Goal: Task Accomplishment & Management: Complete application form

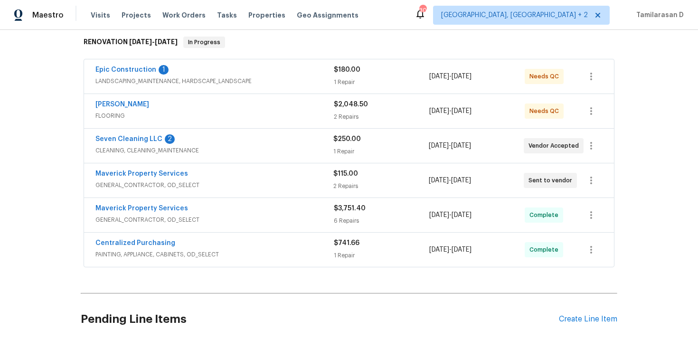
scroll to position [146, 0]
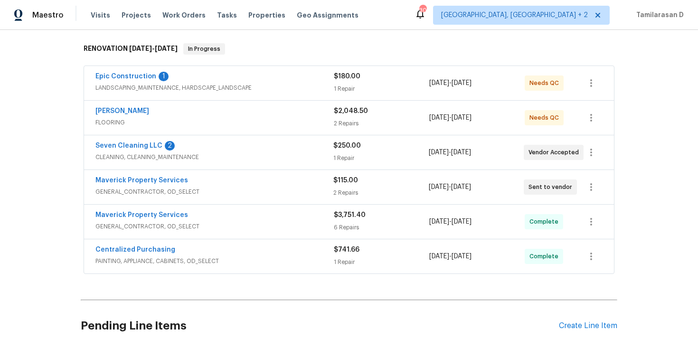
click at [267, 145] on div "Seven Cleaning LLC 2" at bounding box center [214, 146] width 238 height 11
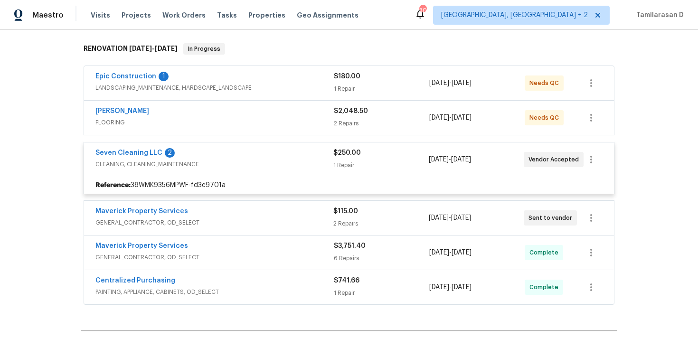
click at [250, 168] on span "CLEANING, CLEANING_MAINTENANCE" at bounding box center [214, 164] width 238 height 9
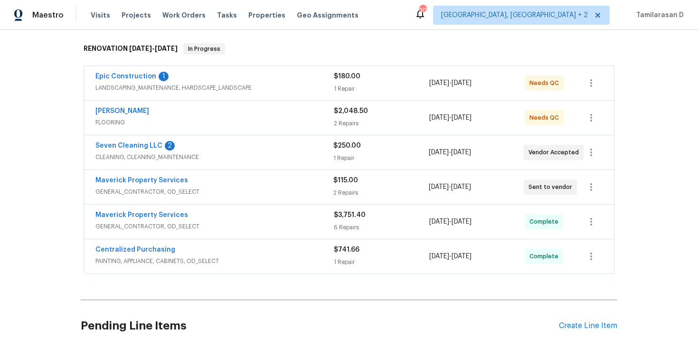
click at [247, 179] on div "Maverick Property Services" at bounding box center [214, 181] width 238 height 11
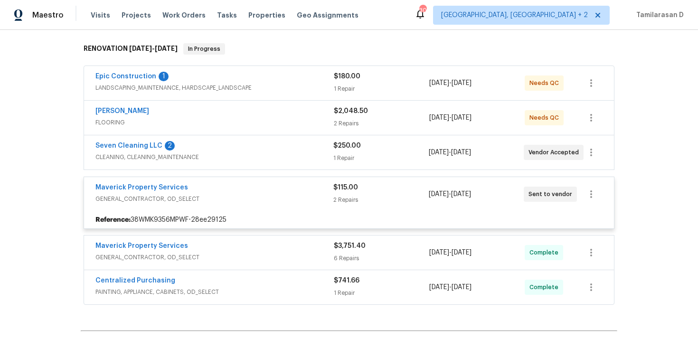
scroll to position [151, 0]
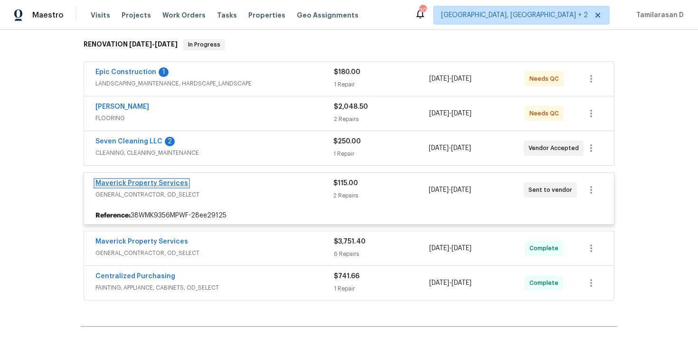
click at [181, 185] on link "Maverick Property Services" at bounding box center [141, 183] width 93 height 7
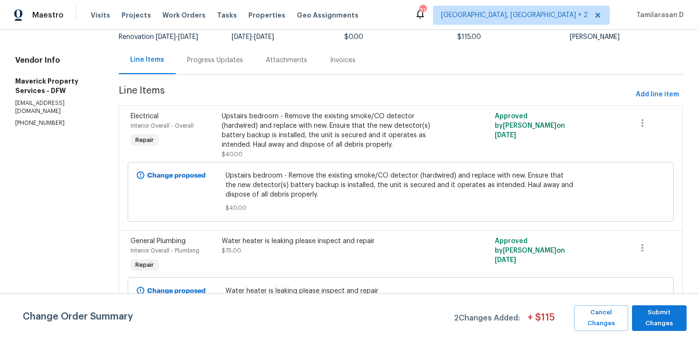
scroll to position [99, 0]
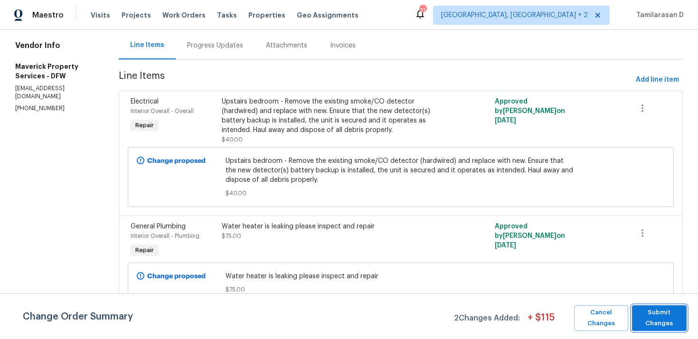
click at [661, 321] on span "Submit Changes" at bounding box center [659, 318] width 45 height 22
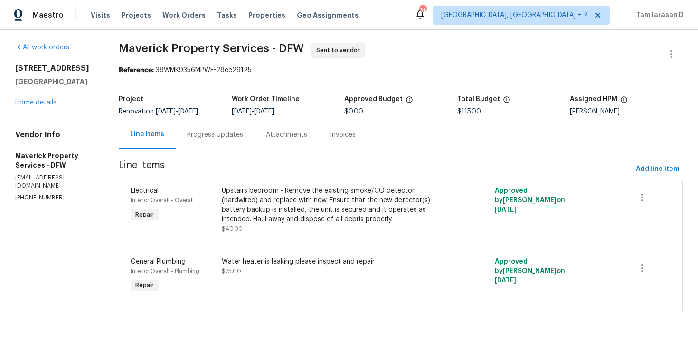
scroll to position [9, 0]
click at [241, 128] on div "Progress Updates" at bounding box center [215, 135] width 79 height 28
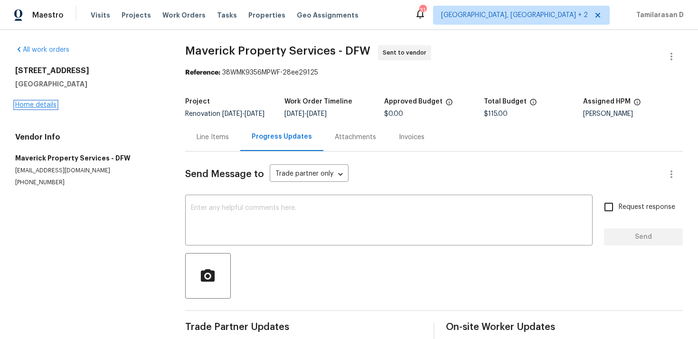
click at [38, 102] on link "Home details" at bounding box center [35, 105] width 41 height 7
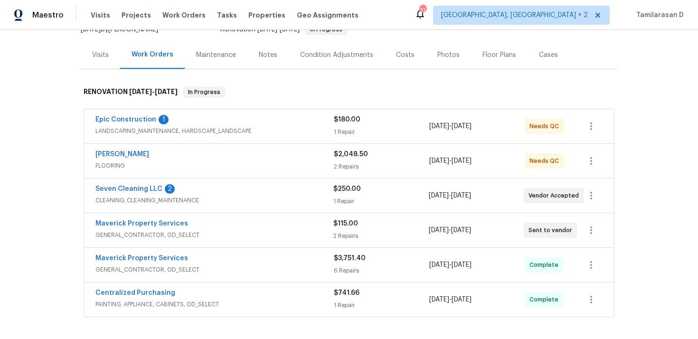
scroll to position [143, 0]
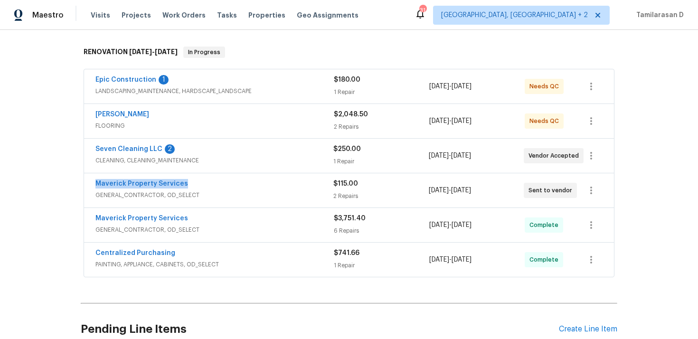
drag, startPoint x: 187, startPoint y: 185, endPoint x: 94, endPoint y: 184, distance: 93.1
click at [94, 184] on div "Maverick Property Services GENERAL_CONTRACTOR, OD_SELECT $115.00 2 Repairs [DAT…" at bounding box center [349, 190] width 530 height 34
copy link "Maverick Property Services"
click at [175, 185] on link "Maverick Property Services" at bounding box center [141, 183] width 93 height 7
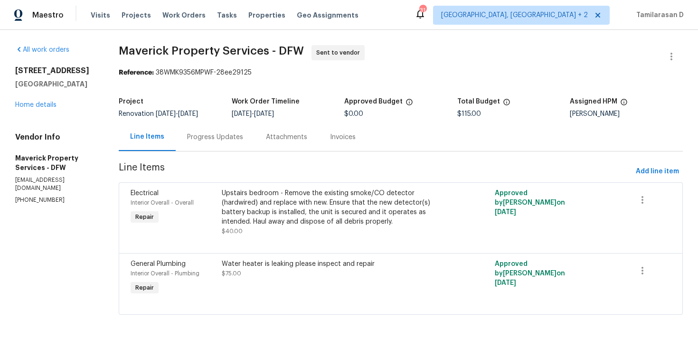
click at [243, 142] on div "Progress Updates" at bounding box center [215, 136] width 56 height 9
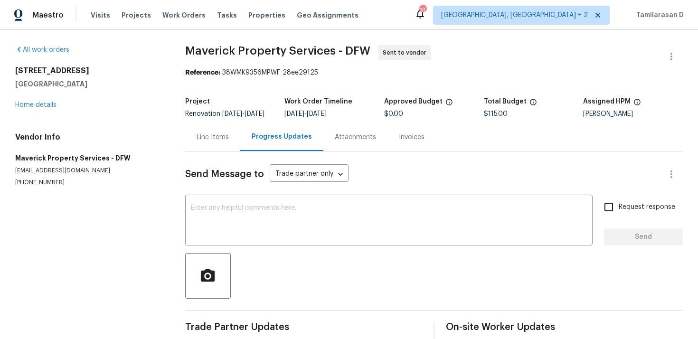
click at [253, 91] on section "Maverick Property Services - DFW Sent to vendor Reference: 38WMK9356MPWF-28ee29…" at bounding box center [434, 214] width 498 height 339
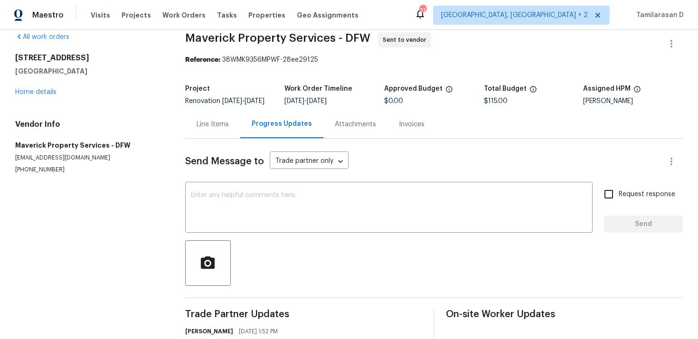
click at [198, 124] on div "Line Items" at bounding box center [212, 124] width 55 height 28
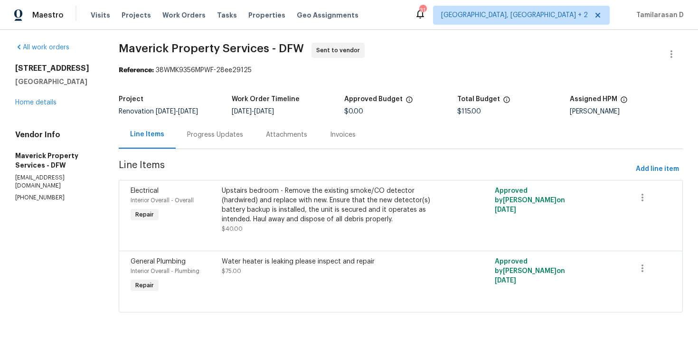
scroll to position [9, 0]
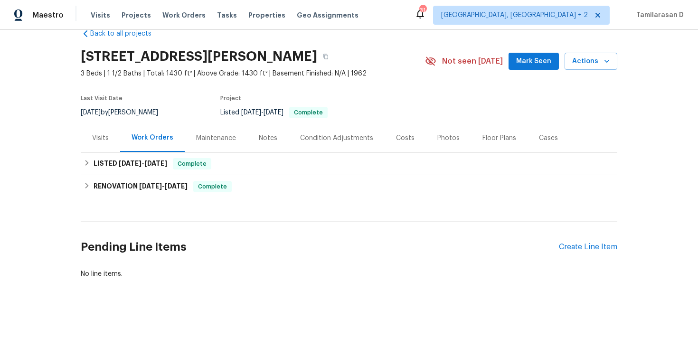
scroll to position [24, 0]
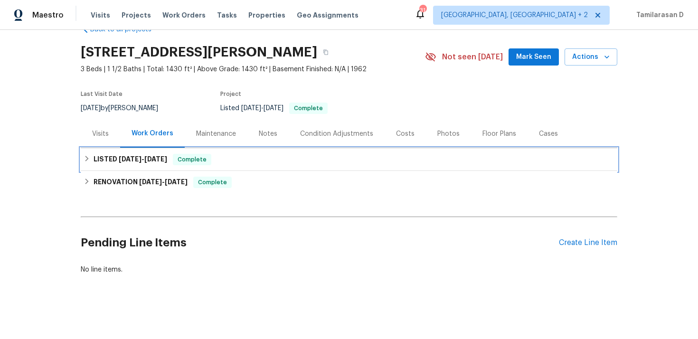
click at [93, 153] on div "LISTED 9/16/25 - 9/17/25 Complete" at bounding box center [349, 159] width 537 height 23
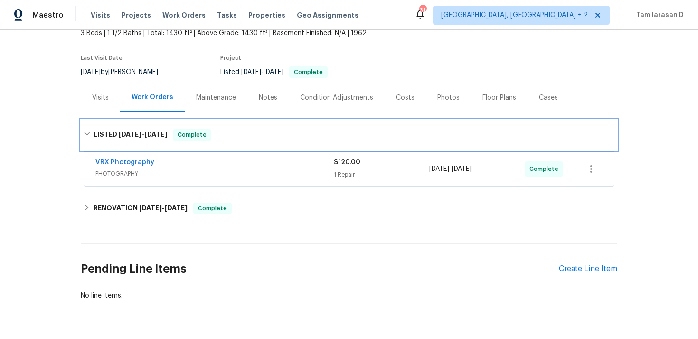
scroll to position [70, 0]
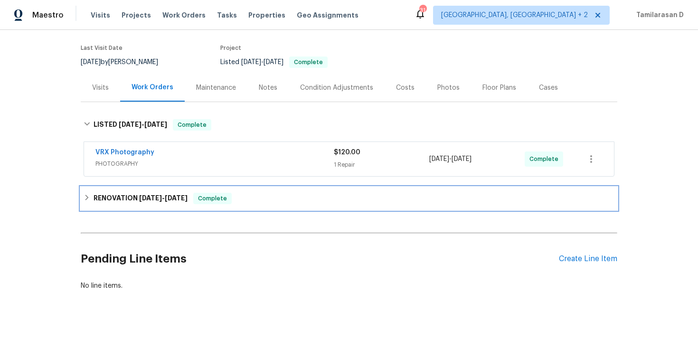
click at [100, 205] on div "RENOVATION 5/28/25 - 9/11/25 Complete" at bounding box center [349, 198] width 537 height 23
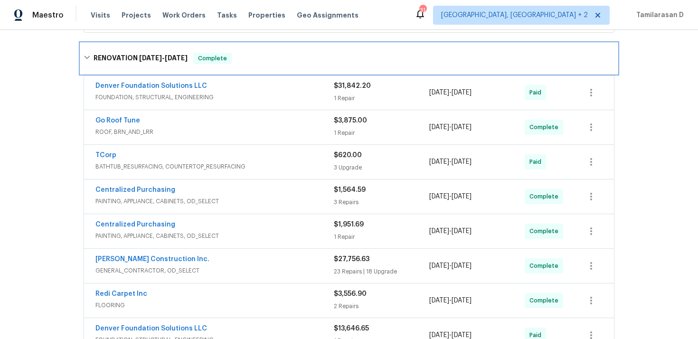
scroll to position [198, 0]
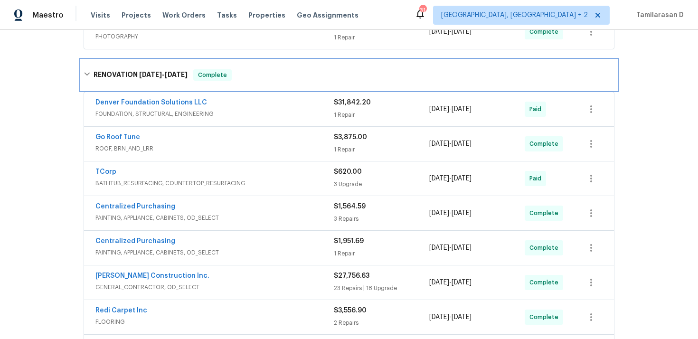
click at [104, 80] on h6 "RENOVATION 5/28/25 - 9/11/25" at bounding box center [141, 74] width 94 height 11
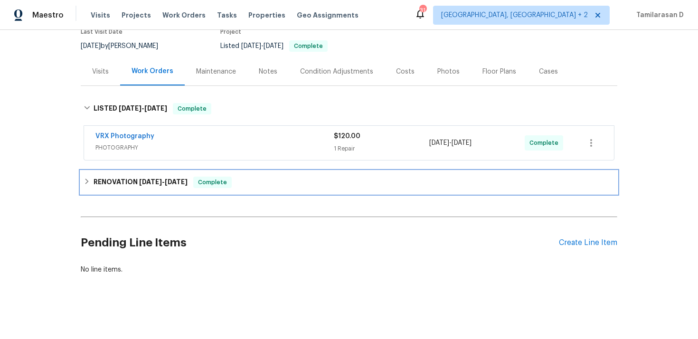
scroll to position [86, 0]
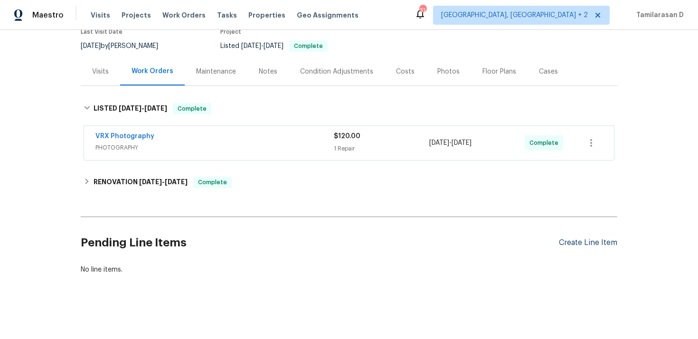
click at [576, 241] on div "Create Line Item" at bounding box center [588, 242] width 58 height 9
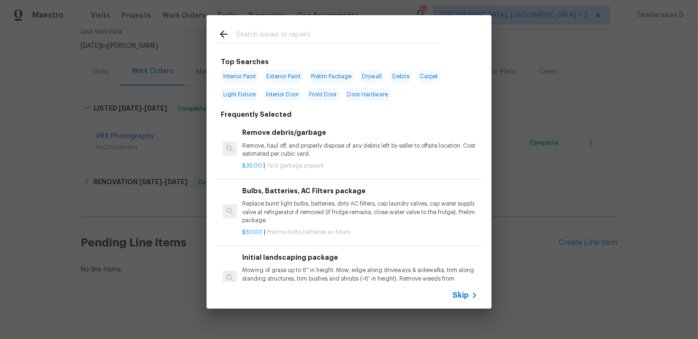
click at [461, 300] on span "Skip" at bounding box center [461, 295] width 16 height 9
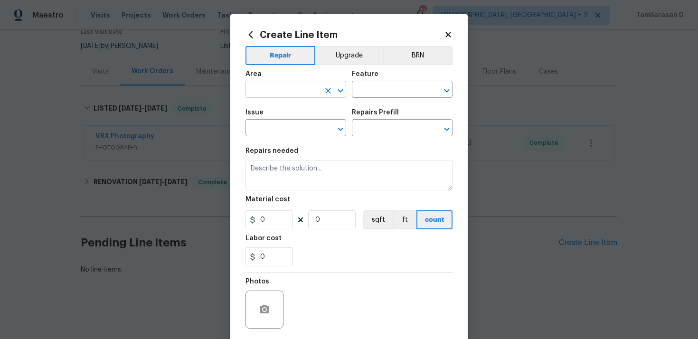
click at [306, 96] on input "text" at bounding box center [282, 90] width 74 height 15
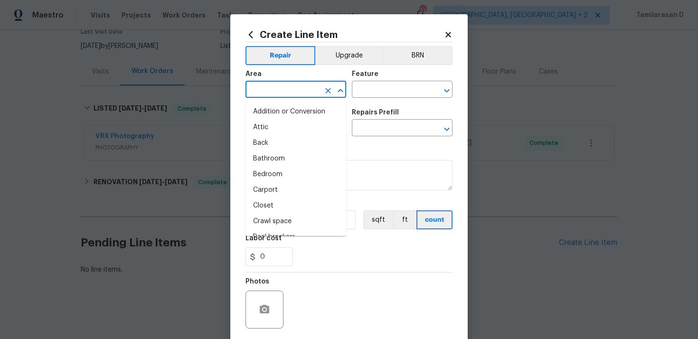
type input "i"
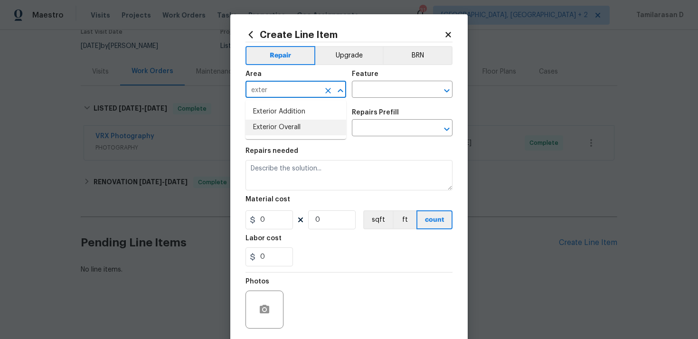
click at [305, 125] on li "Exterior Overall" at bounding box center [295, 128] width 101 height 16
type input "Exterior Overall"
click at [365, 90] on input "text" at bounding box center [389, 90] width 74 height 15
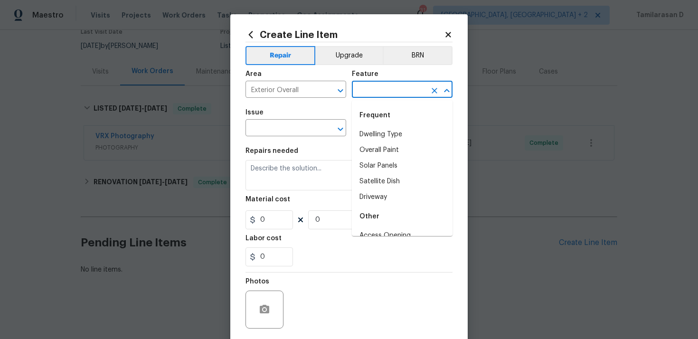
type input "i"
type input "u"
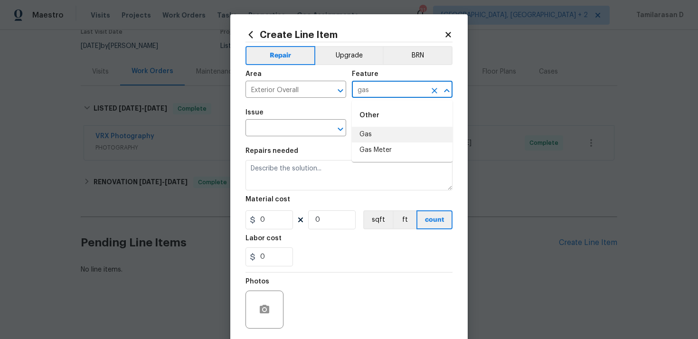
click at [379, 135] on li "Gas" at bounding box center [402, 135] width 101 height 16
type input "Gas"
click at [304, 131] on input "text" at bounding box center [282, 129] width 74 height 15
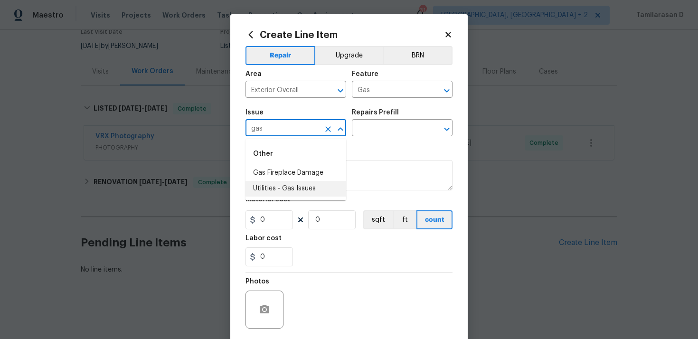
click at [296, 185] on li "Utilities - Gas Issues" at bounding box center [295, 189] width 101 height 16
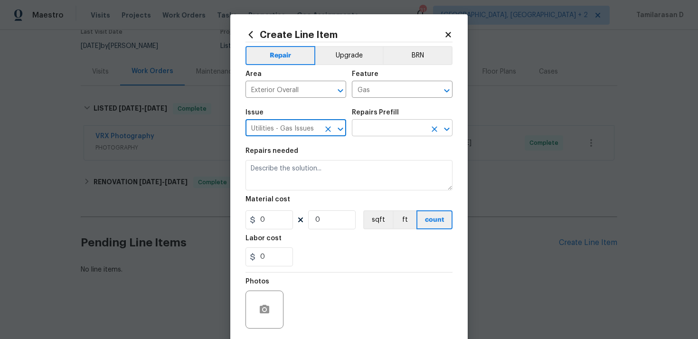
type input "Utilities - Gas Issues"
click at [362, 125] on input "text" at bounding box center [389, 129] width 74 height 15
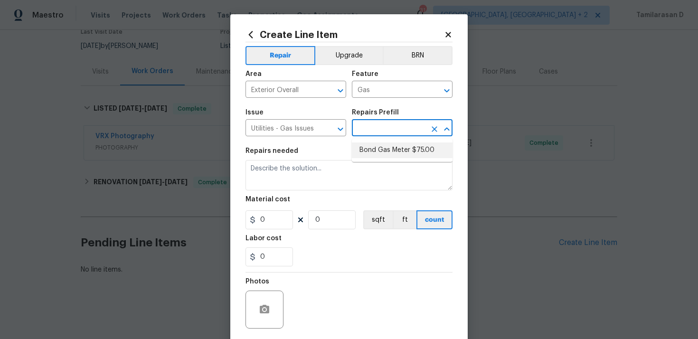
click at [372, 150] on li "Bond Gas Meter $75.00" at bounding box center [402, 150] width 101 height 16
type input "Bond Gas Meter $75.00"
type textarea "Bond Gas Meter: add grounding clamp to gas line near gas meter and wire to grou…"
type input "75"
type input "1"
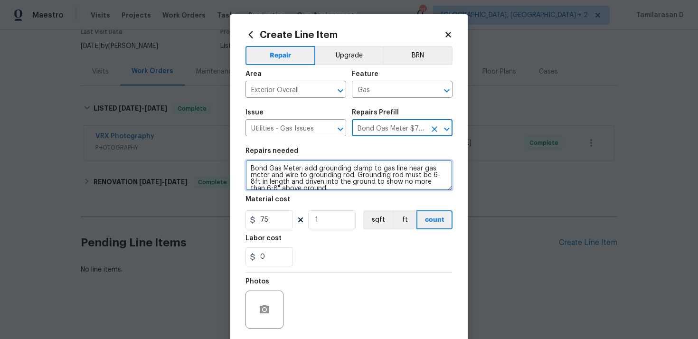
click at [308, 180] on textarea "Bond Gas Meter: add grounding clamp to gas line near gas meter and wire to grou…" at bounding box center [348, 175] width 207 height 30
paste textarea "#Utilities Gas service relight – Visit the property and call service provider E…"
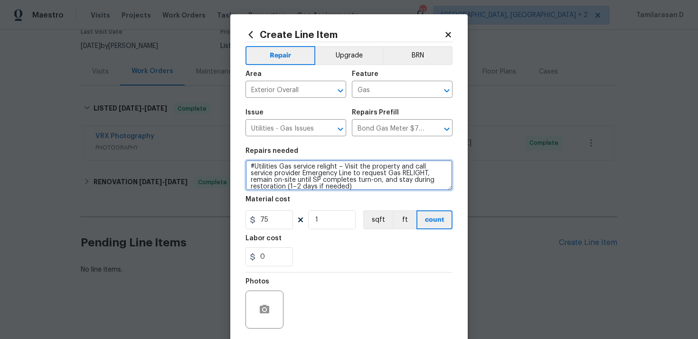
type textarea "#Utilities Gas service relight – Visit the property and call service provider E…"
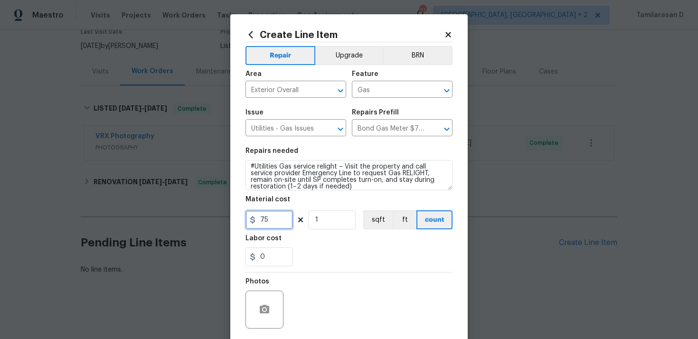
click at [272, 218] on input "75" at bounding box center [268, 219] width 47 height 19
click at [334, 266] on div "0" at bounding box center [348, 256] width 207 height 19
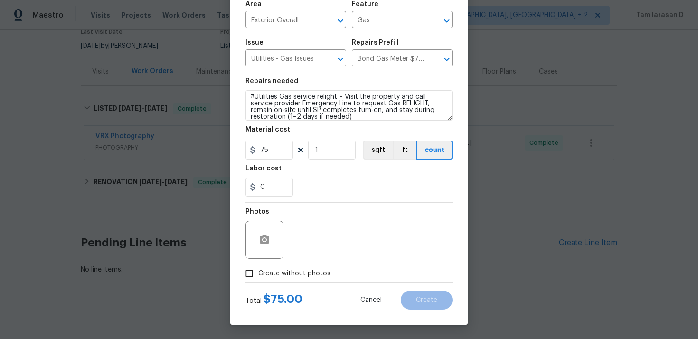
click at [264, 272] on span "Create without photos" at bounding box center [294, 274] width 72 height 10
click at [258, 272] on input "Create without photos" at bounding box center [249, 273] width 18 height 18
checkbox input "true"
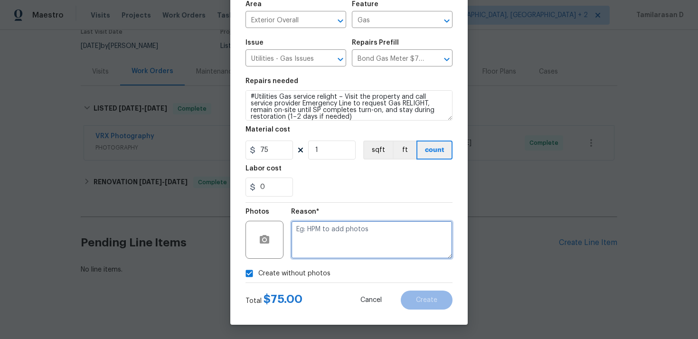
click at [336, 230] on textarea at bounding box center [371, 240] width 161 height 38
type textarea "N/A"
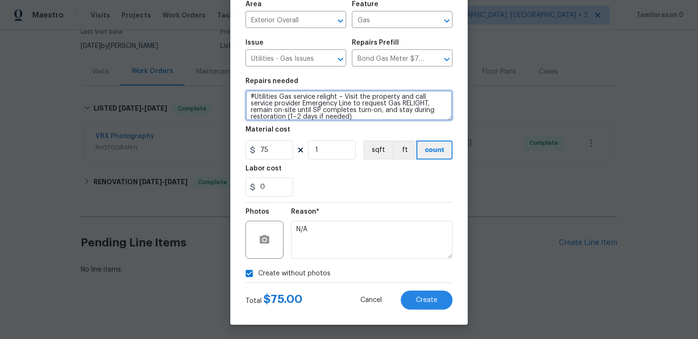
click at [363, 114] on textarea "#Utilities Gas service relight – Visit the property and call service provider E…" at bounding box center [348, 105] width 207 height 30
paste textarea "SP NAME - Xcel Energy (CO) Contact Info - +18008954999"
type textarea "#Utilities Gas service relight – Visit the property and call service provider E…"
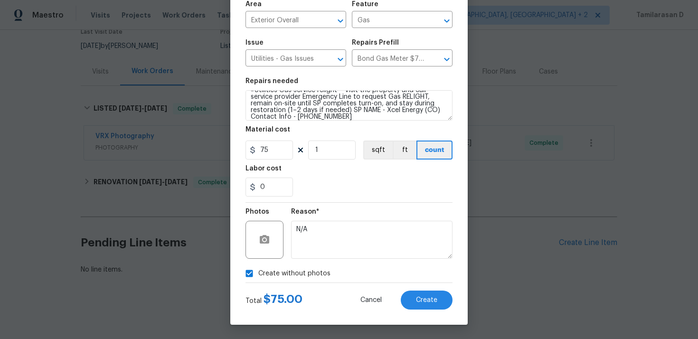
click at [251, 271] on input "Create without photos" at bounding box center [249, 273] width 18 height 18
checkbox input "false"
click at [267, 240] on icon "button" at bounding box center [264, 239] width 9 height 9
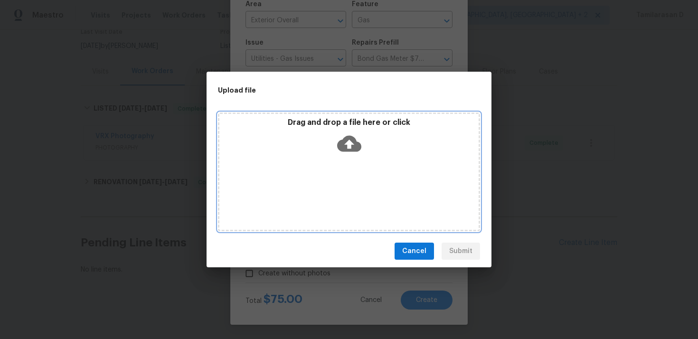
click at [339, 134] on icon at bounding box center [349, 144] width 24 height 24
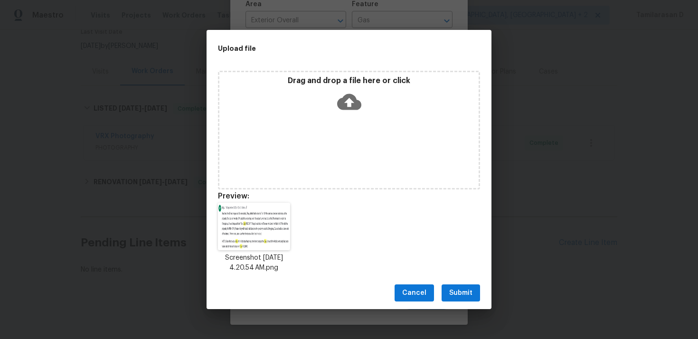
click at [463, 290] on span "Submit" at bounding box center [460, 293] width 23 height 12
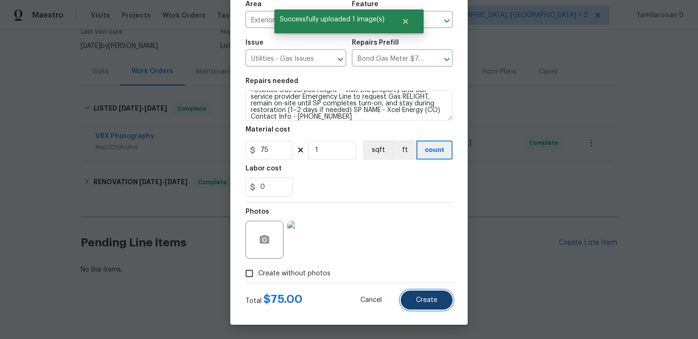
click at [432, 296] on button "Create" at bounding box center [427, 300] width 52 height 19
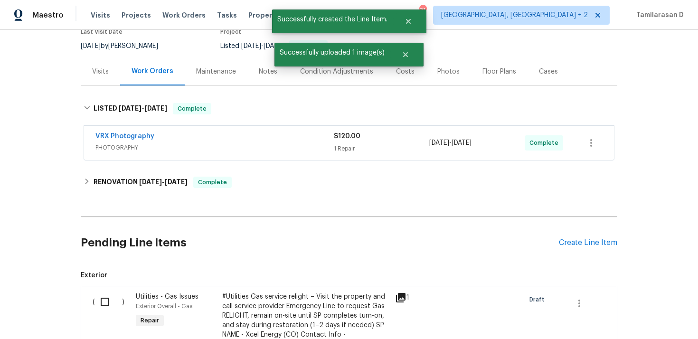
scroll to position [242, 0]
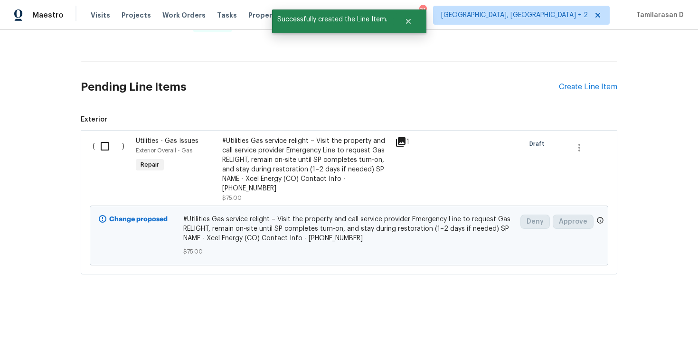
click at [101, 146] on input "checkbox" at bounding box center [108, 146] width 27 height 20
checkbox input "true"
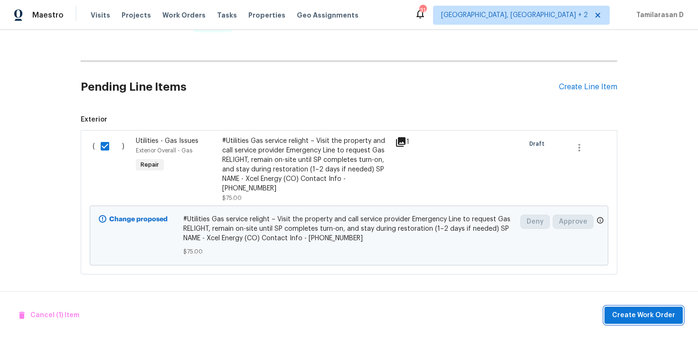
click at [653, 311] on span "Create Work Order" at bounding box center [643, 316] width 63 height 12
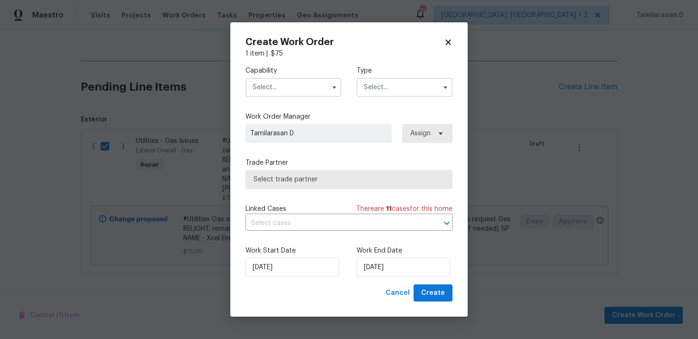
click at [390, 91] on input "text" at bounding box center [405, 87] width 96 height 19
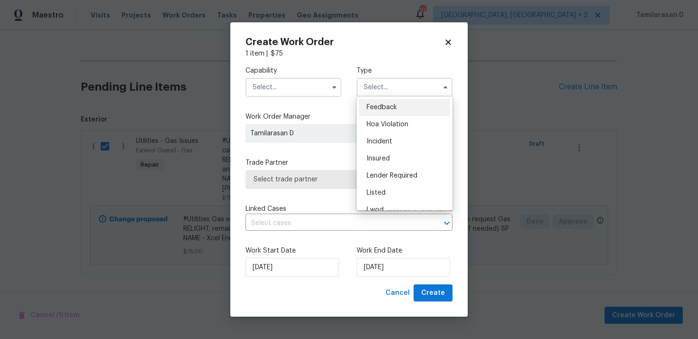
click at [395, 101] on div "Feedback" at bounding box center [404, 107] width 91 height 17
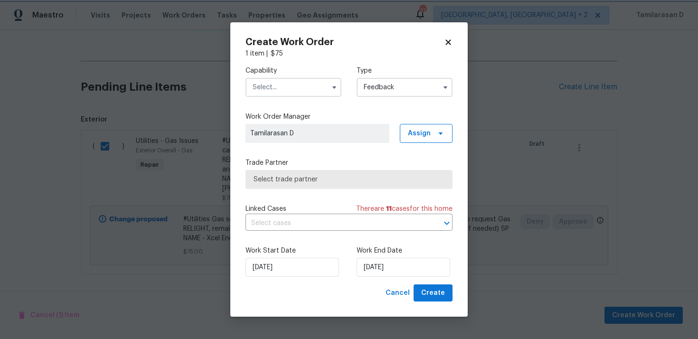
type input "Feedback"
click at [306, 97] on div "Capability Type Feedback" at bounding box center [348, 81] width 207 height 46
click at [308, 89] on input "text" at bounding box center [293, 87] width 96 height 19
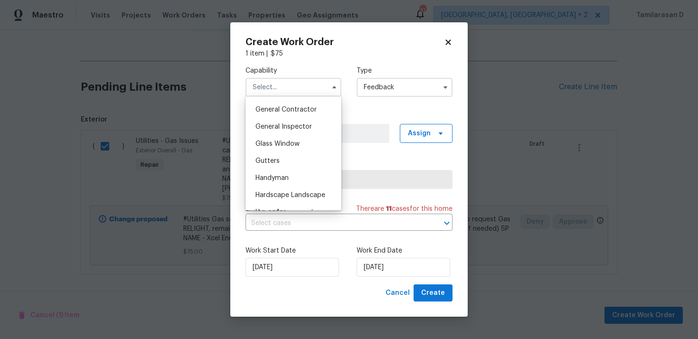
scroll to position [469, 0]
click at [282, 160] on span "Handyman" at bounding box center [271, 160] width 33 height 7
type input "Handyman"
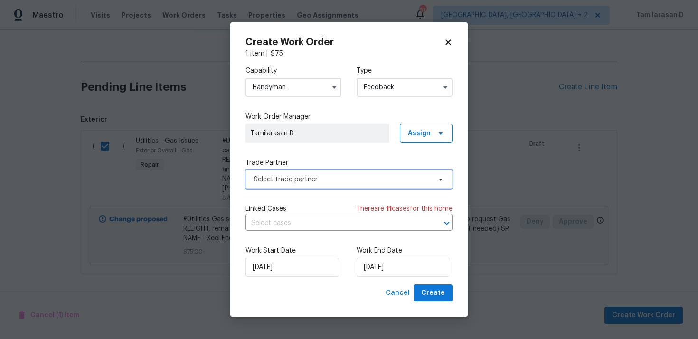
click at [300, 176] on span "Select trade partner" at bounding box center [342, 179] width 177 height 9
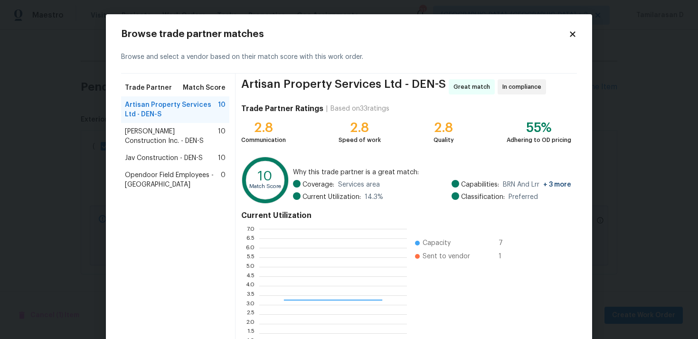
scroll to position [133, 148]
click at [160, 132] on span "Hanson Construction Inc. - DEN-S" at bounding box center [171, 136] width 93 height 19
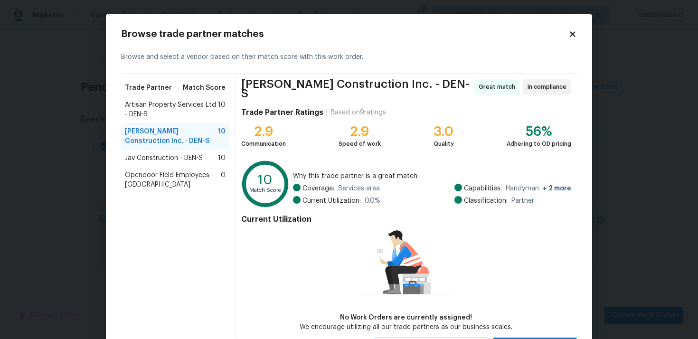
scroll to position [12, 0]
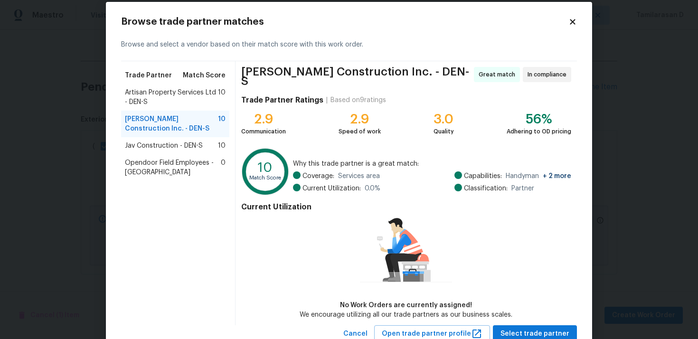
click at [184, 144] on span "Jav Construction - DEN-S" at bounding box center [164, 145] width 78 height 9
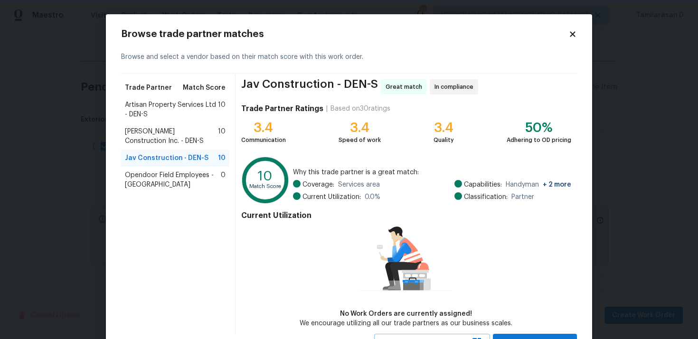
scroll to position [41, 0]
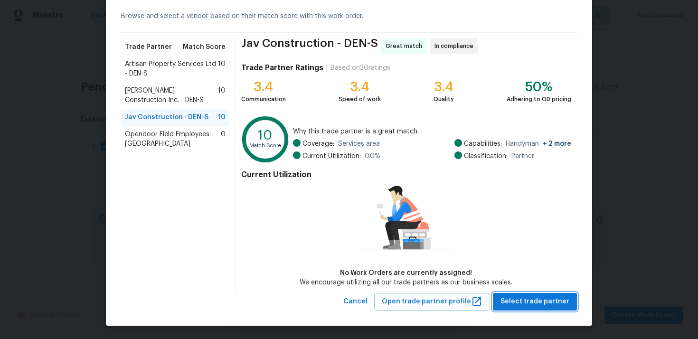
click at [531, 306] on span "Select trade partner" at bounding box center [534, 302] width 69 height 12
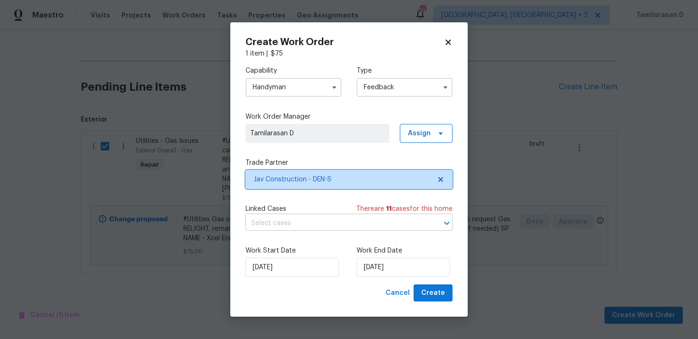
scroll to position [0, 0]
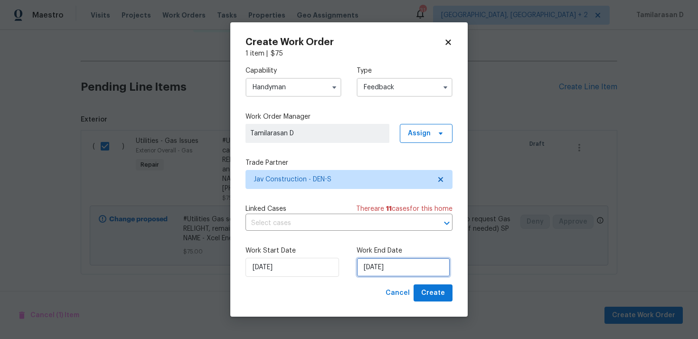
click at [386, 264] on input "18/09/2025" at bounding box center [404, 267] width 94 height 19
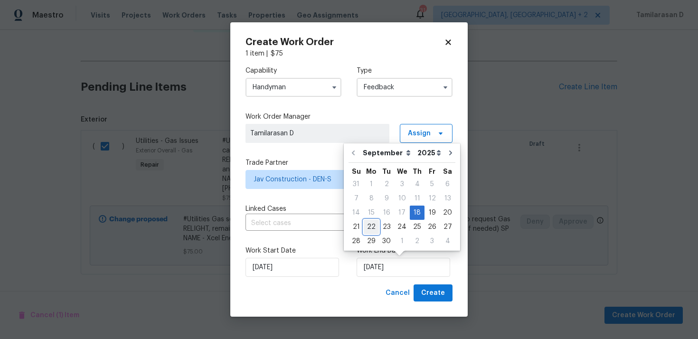
click at [374, 223] on div "22" at bounding box center [371, 226] width 15 height 13
type input "22/09/2025"
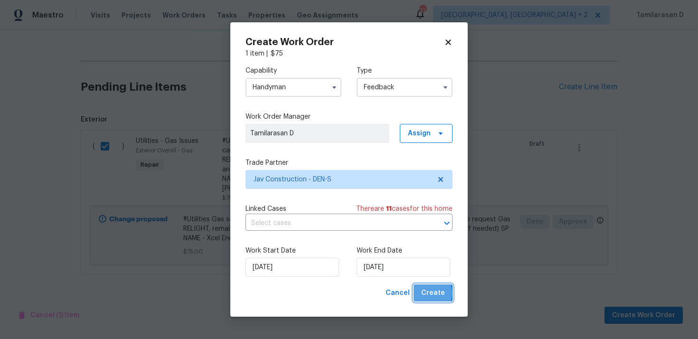
click at [423, 293] on span "Create" at bounding box center [433, 293] width 24 height 12
checkbox input "false"
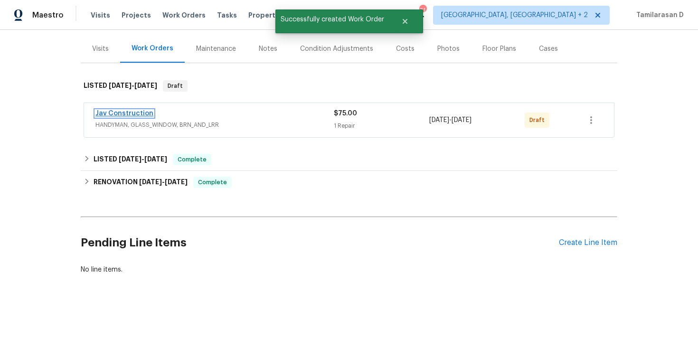
click at [140, 111] on link "Jav Construction" at bounding box center [124, 113] width 58 height 7
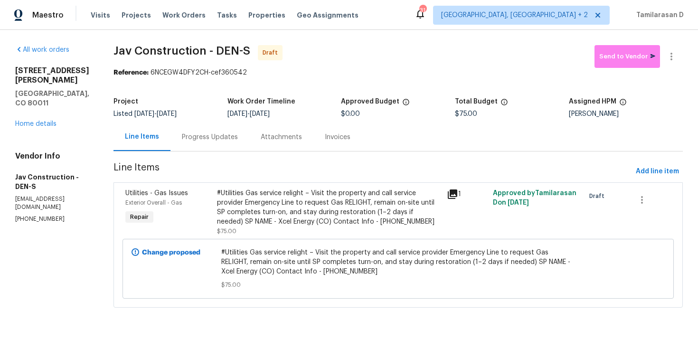
click at [205, 132] on div "Progress Updates" at bounding box center [209, 137] width 79 height 28
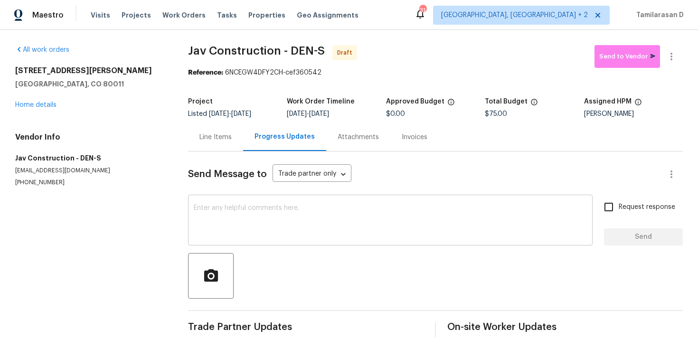
click at [205, 205] on textarea at bounding box center [390, 221] width 393 height 33
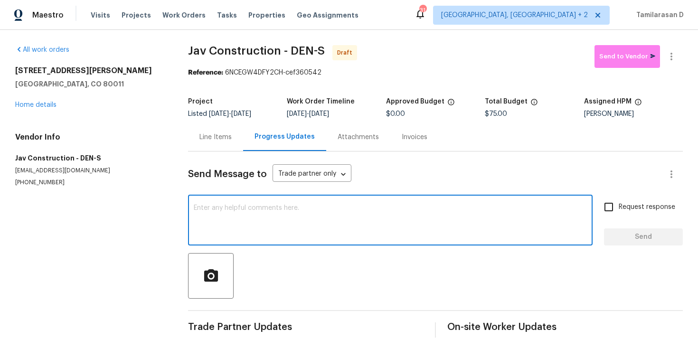
paste textarea "Hey, this is Tamil from Opendoor. I’m confirming you received the WO for the pr…"
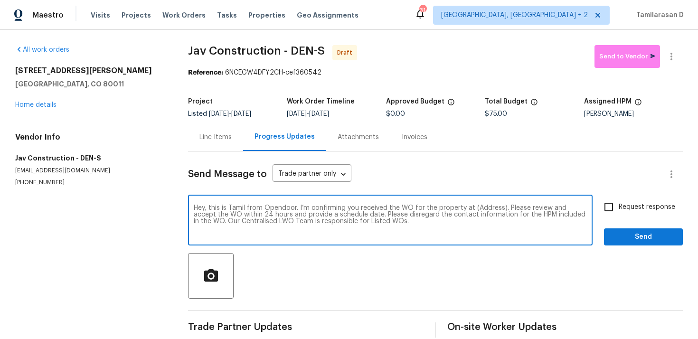
click at [491, 208] on textarea "Hey, this is Tamil from Opendoor. I’m confirming you received the WO for the pr…" at bounding box center [390, 221] width 393 height 33
paste textarea "622 Dawson St, Aurora, CO 80011"
type textarea "Hey, this is Tamil from Opendoor. I’m confirming you received the WO for the pr…"
click at [606, 211] on input "Request response" at bounding box center [609, 207] width 20 height 20
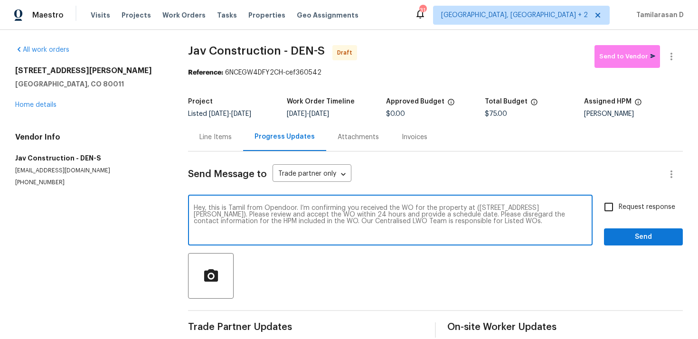
checkbox input "true"
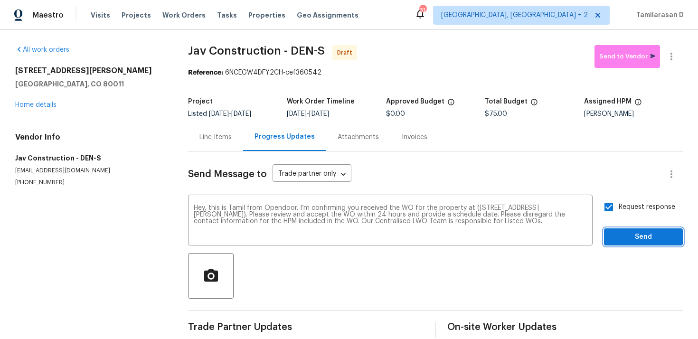
click at [637, 232] on span "Send" at bounding box center [644, 237] width 64 height 12
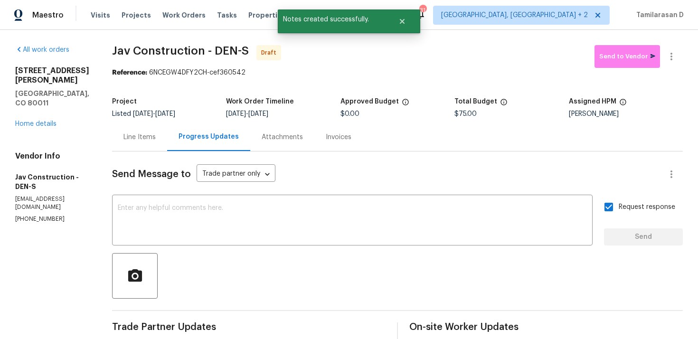
scroll to position [79, 0]
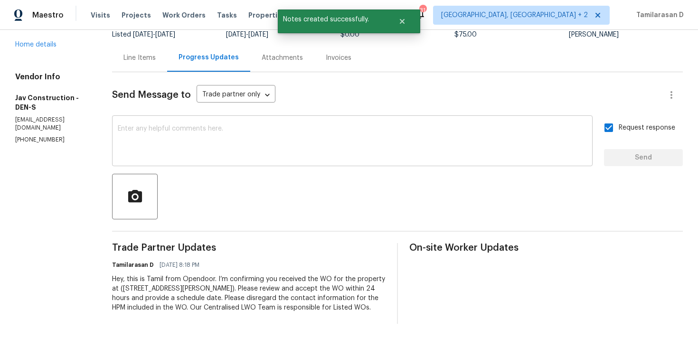
click at [180, 135] on textarea at bounding box center [352, 141] width 469 height 33
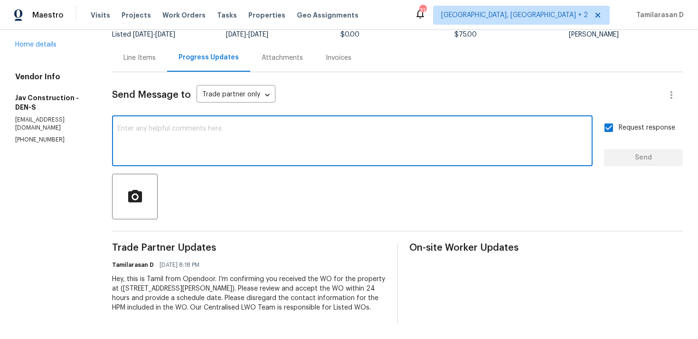
paste textarea "Attention All Work Orders must include before-photos (both close-up and wide-an…"
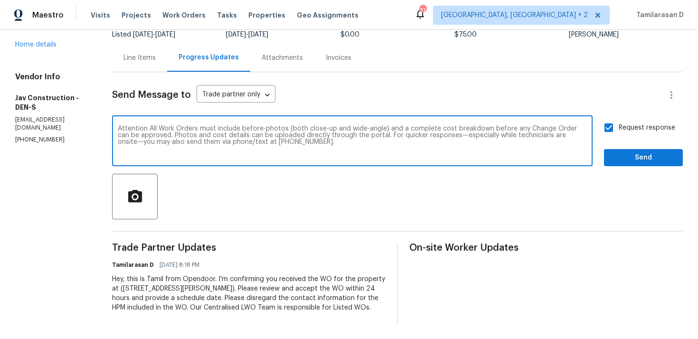
type textarea "Attention All Work Orders must include before-photos (both close-up and wide-an…"
click at [625, 156] on span "Send" at bounding box center [644, 158] width 64 height 12
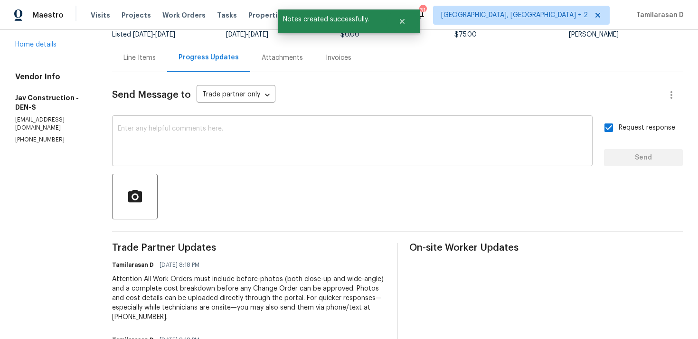
scroll to position [0, 0]
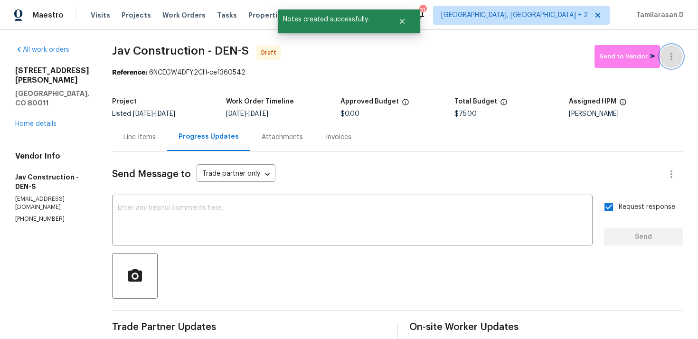
click at [672, 53] on icon "button" at bounding box center [671, 57] width 2 height 8
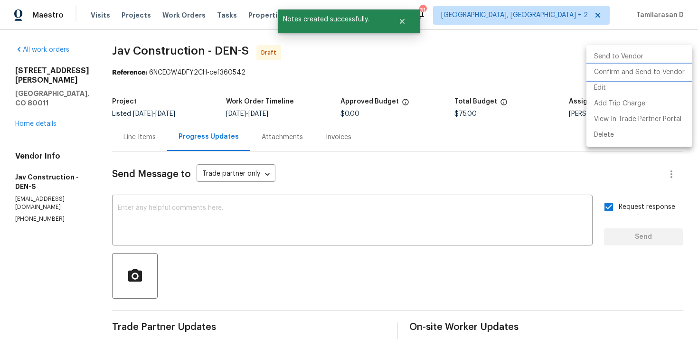
click at [646, 77] on li "Confirm and Send to Vendor" at bounding box center [639, 73] width 106 height 16
click at [507, 58] on div at bounding box center [349, 169] width 698 height 339
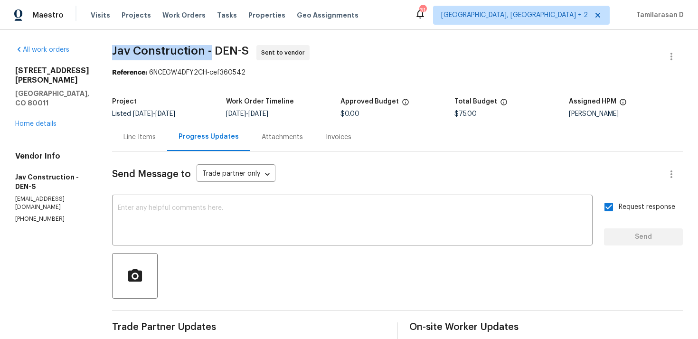
drag, startPoint x: 109, startPoint y: 48, endPoint x: 207, endPoint y: 48, distance: 98.3
click at [207, 48] on span "Jav Construction - DEN-S" at bounding box center [180, 50] width 137 height 11
copy span "Jav Construction -"
click at [240, 75] on div "Reference: 6NCEGW4DFY2CH-cef360542" at bounding box center [397, 72] width 571 height 9
